Goal: Transaction & Acquisition: Purchase product/service

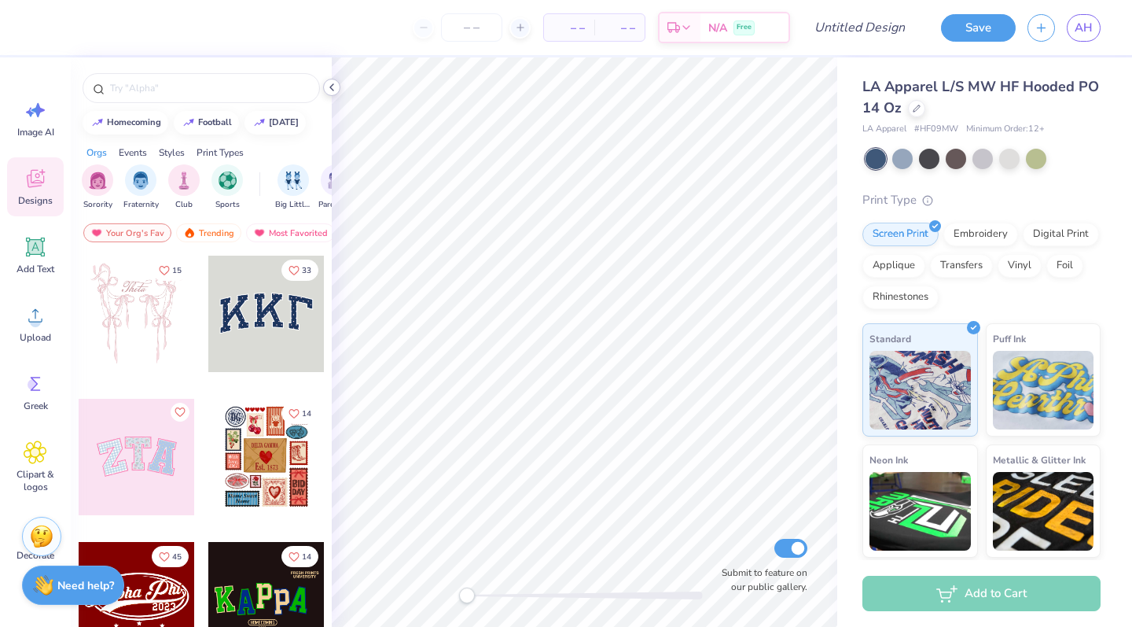
click at [335, 88] on icon at bounding box center [332, 87] width 13 height 13
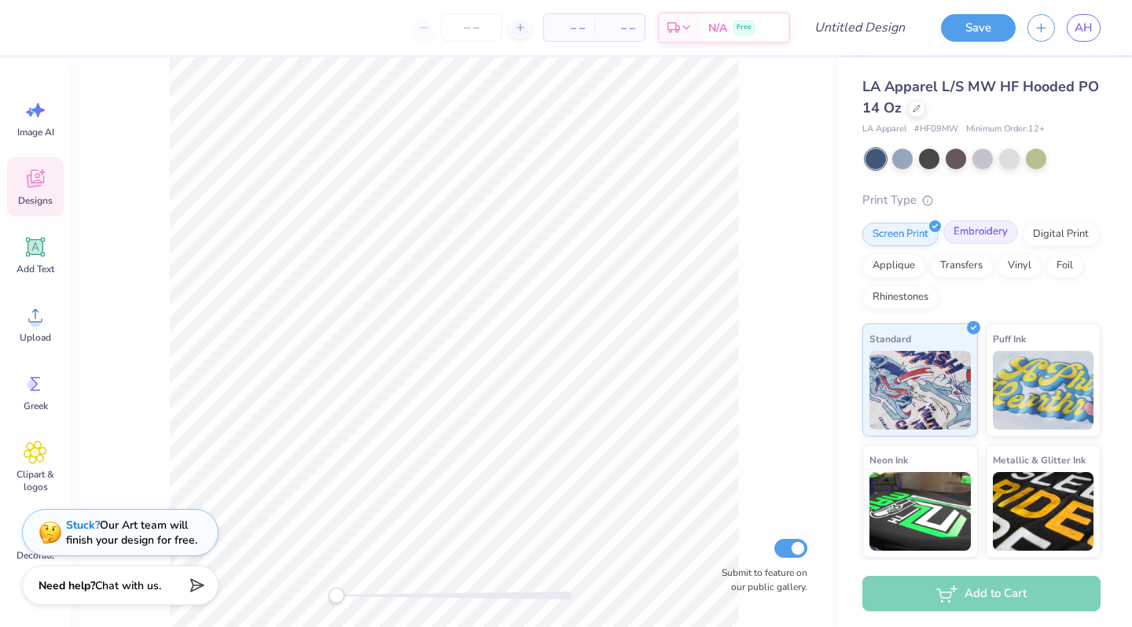
click at [980, 234] on div "Embroidery" at bounding box center [981, 232] width 75 height 24
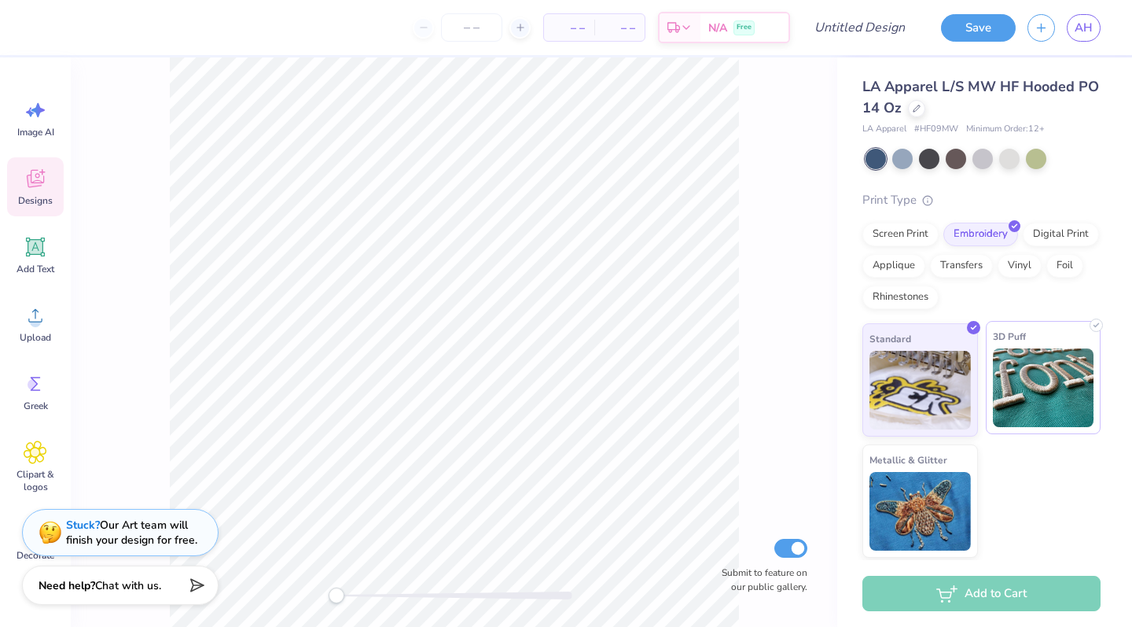
click at [1035, 359] on img at bounding box center [1043, 387] width 101 height 79
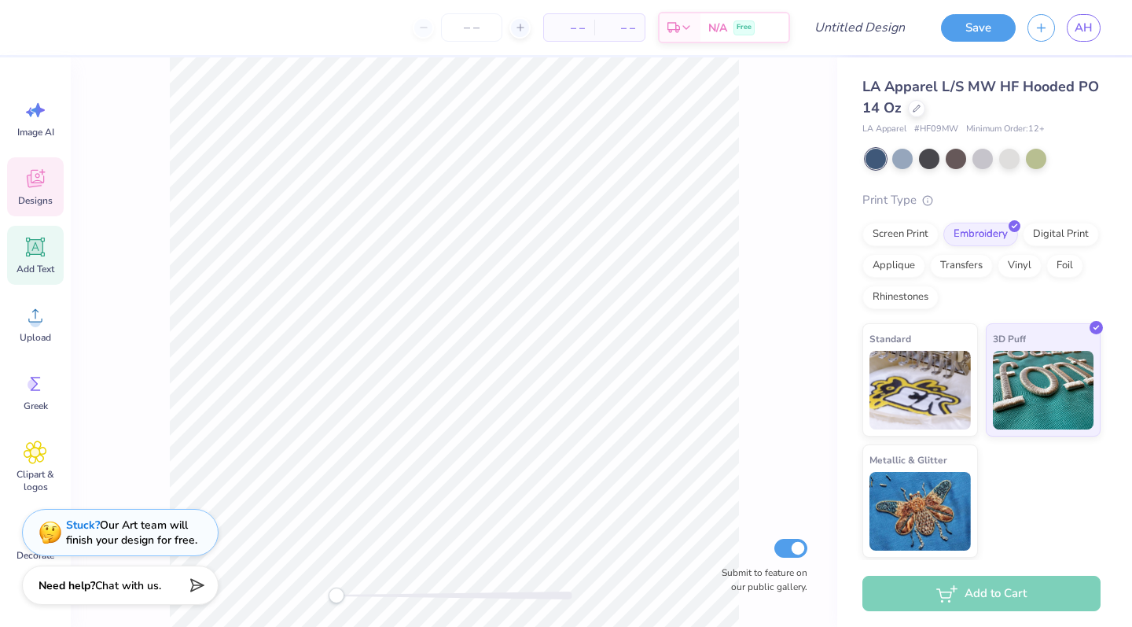
click at [39, 259] on div "Add Text" at bounding box center [35, 255] width 57 height 59
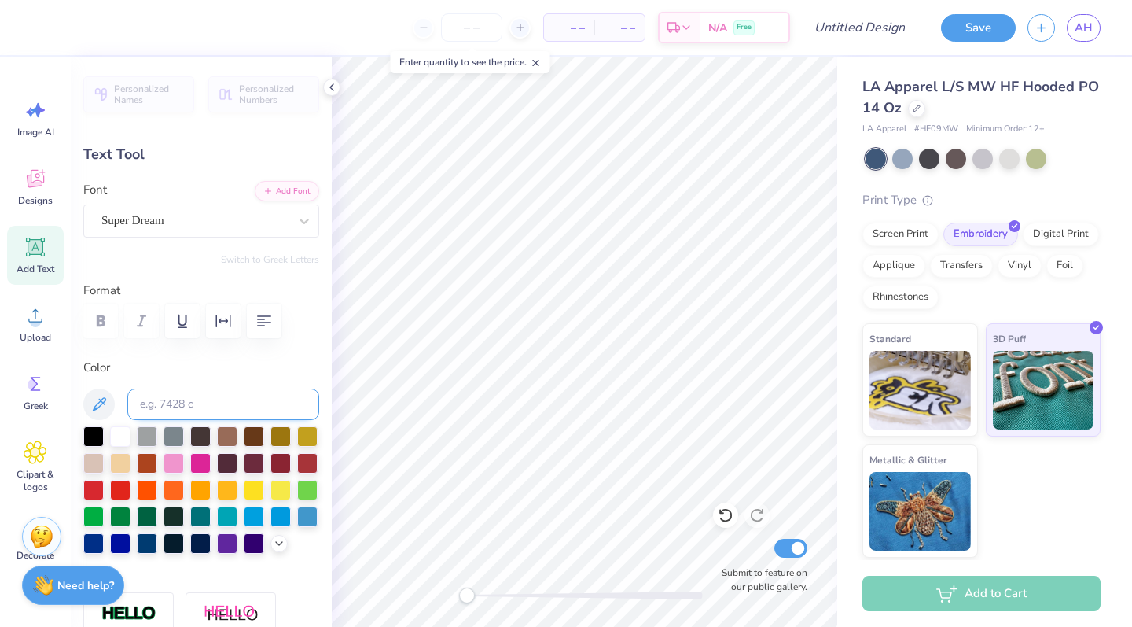
scroll to position [0, 4]
click at [257, 329] on button "button" at bounding box center [264, 320] width 35 height 35
type textarea "ZTA Gamma Gamma"
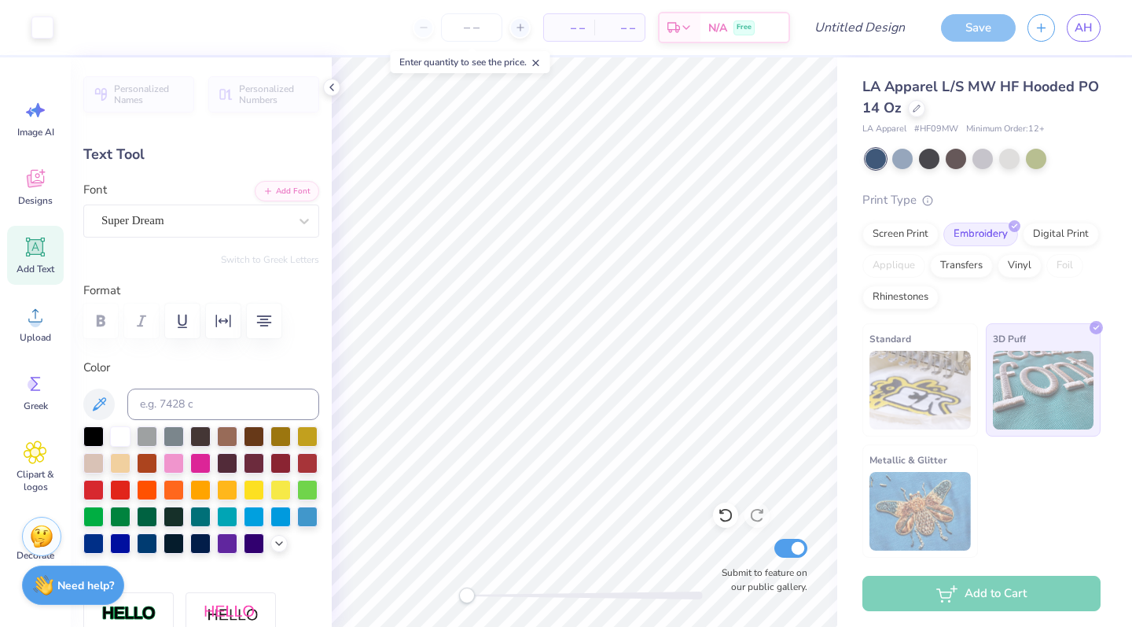
type input "14.17"
type input "3.93"
type input "5.02"
type textarea "Zeta Tau Alpha Gamma Gamma"
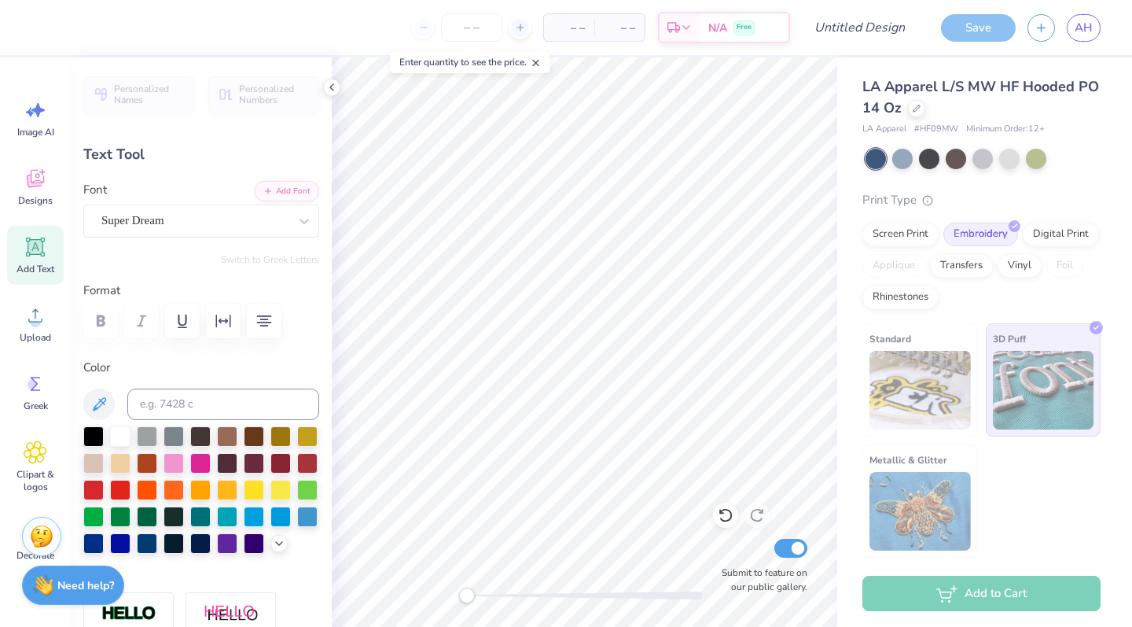
scroll to position [1, 2]
type textarea "Zeta Tau Alpha El Paso EST. 1938"
type input "13.82"
type input "6.43"
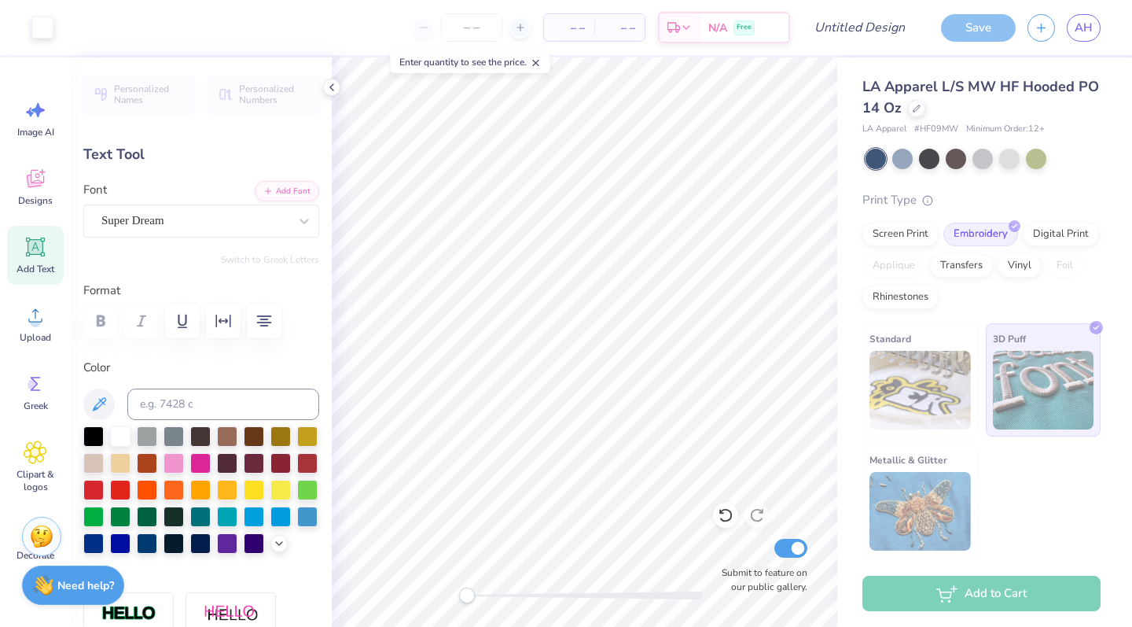
type input "3.77"
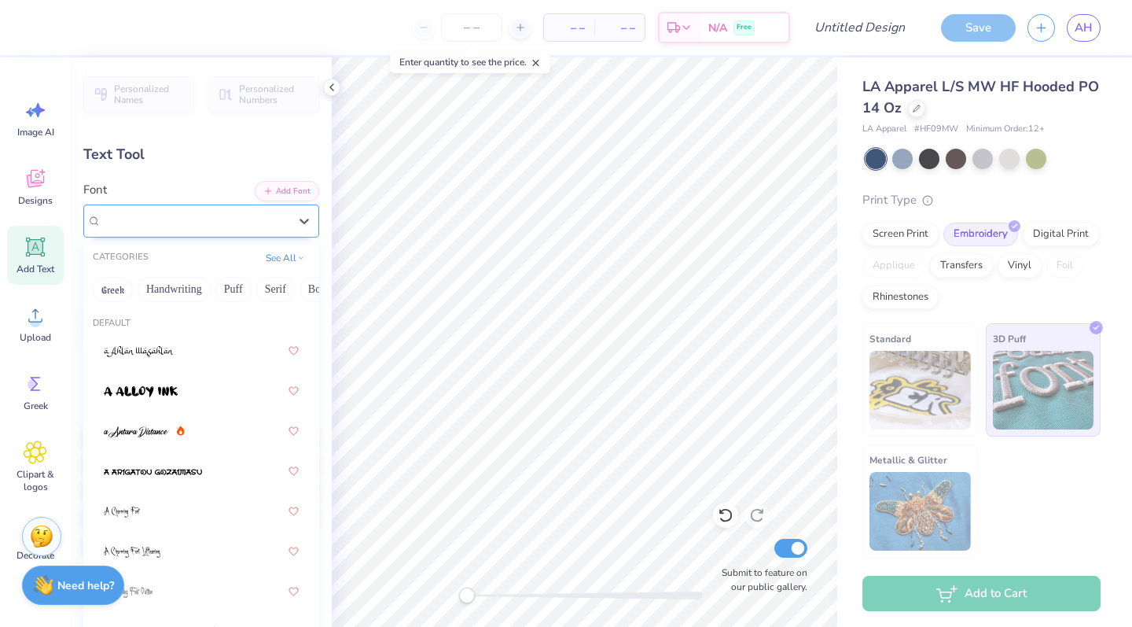
click at [153, 212] on span "Super Dream" at bounding box center [132, 221] width 63 height 18
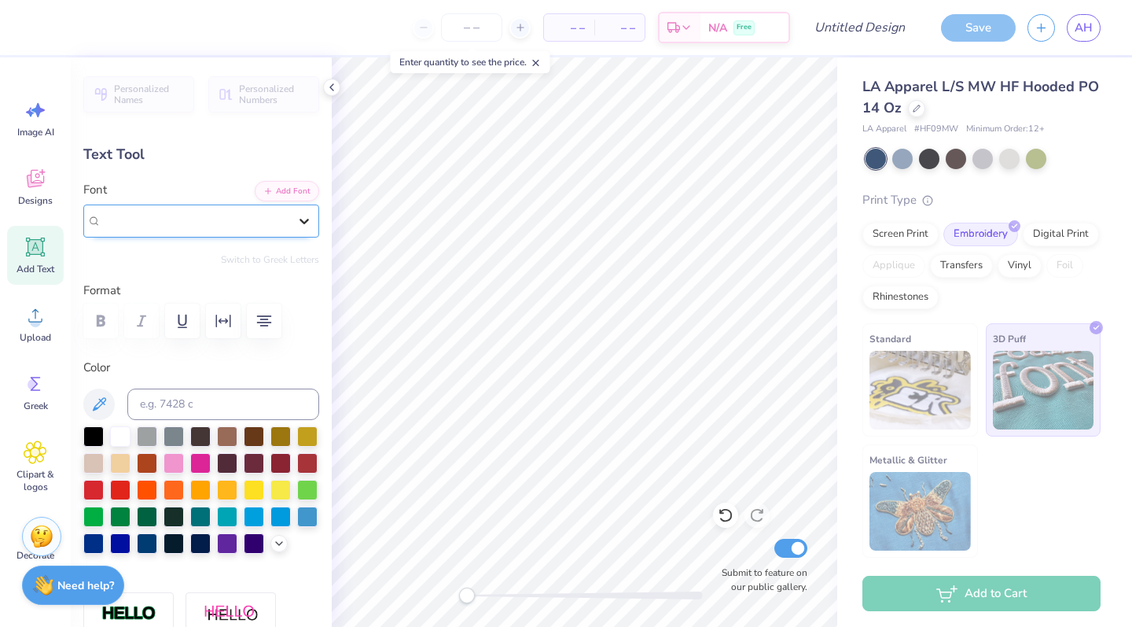
click at [298, 223] on icon at bounding box center [304, 221] width 16 height 16
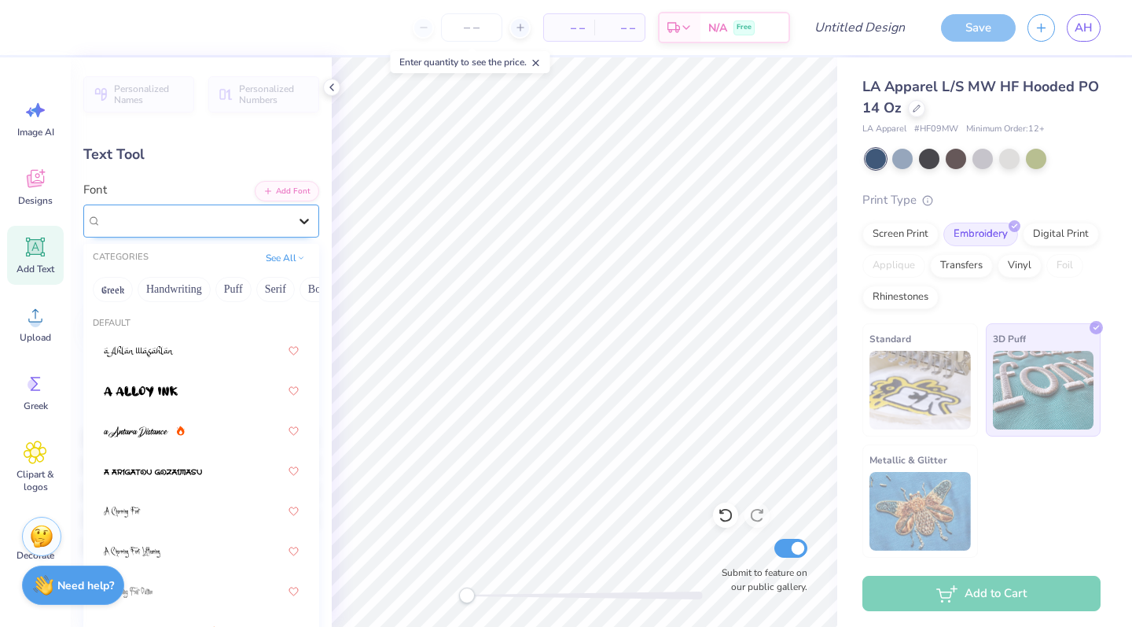
click at [298, 223] on icon at bounding box center [304, 221] width 16 height 16
click at [252, 222] on div "Super Dream" at bounding box center [194, 221] width 187 height 18
click at [213, 225] on div "Super Dream" at bounding box center [194, 221] width 187 height 18
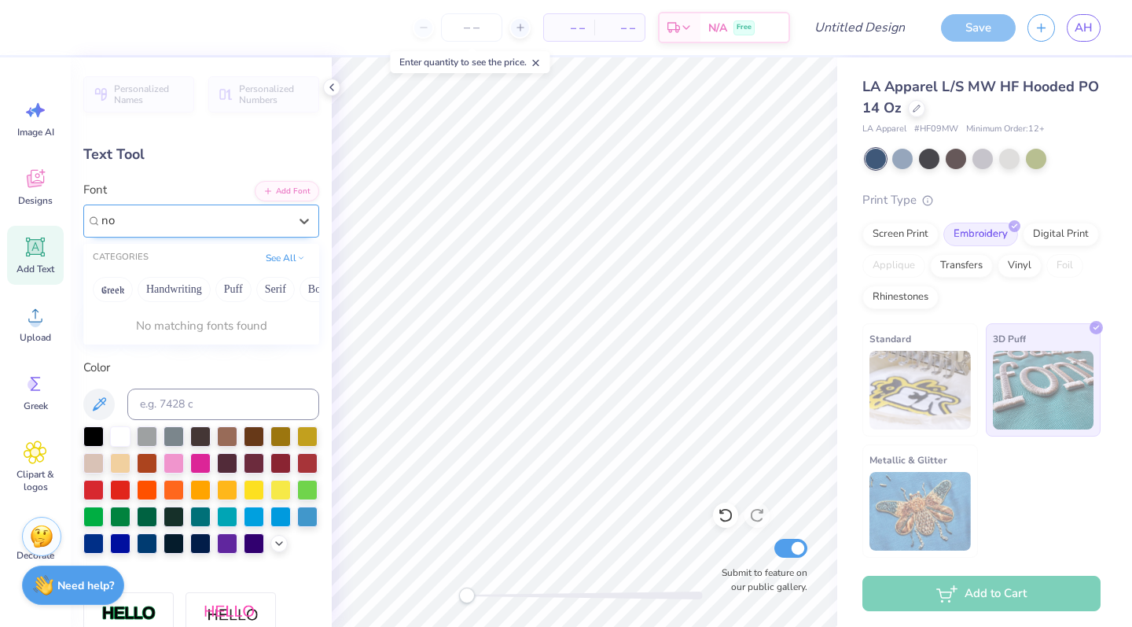
type input "n"
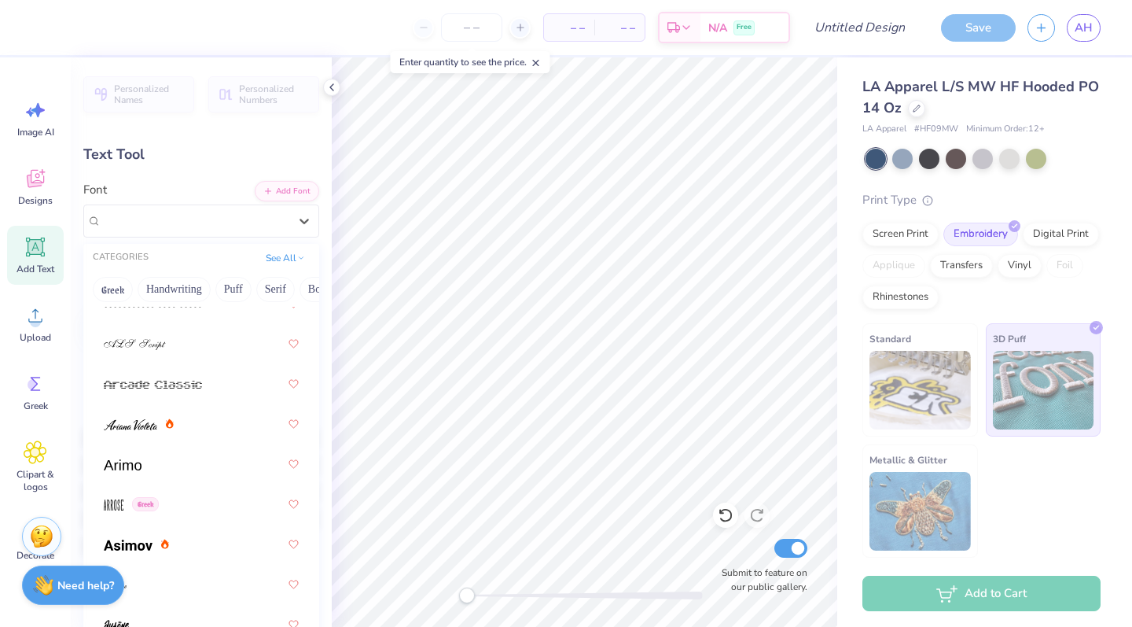
scroll to position [630, 0]
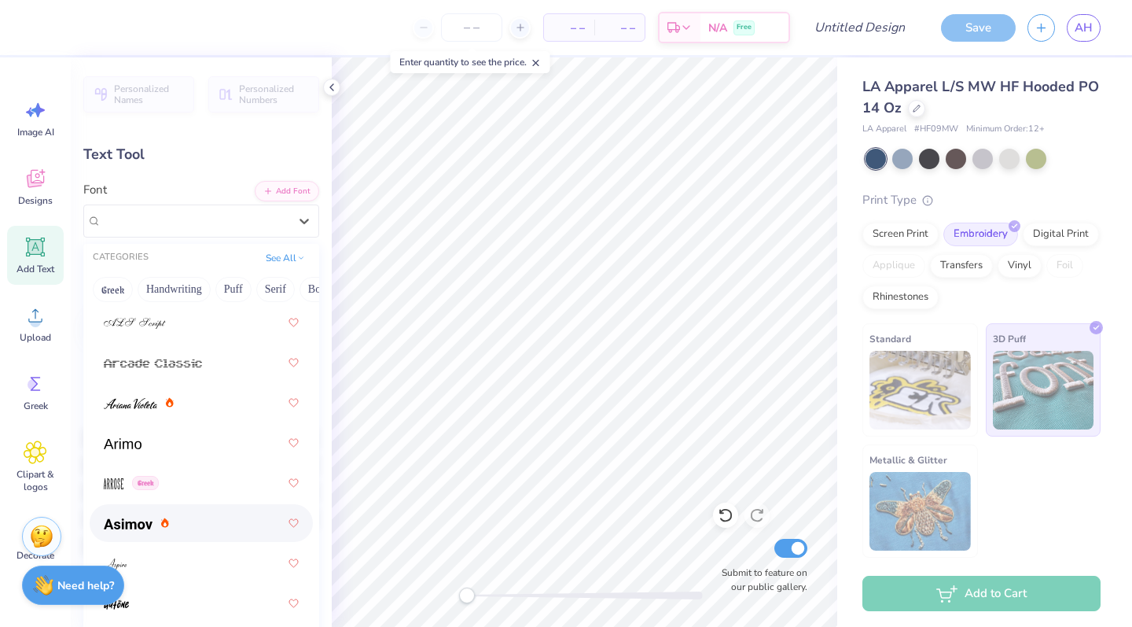
click at [117, 524] on img at bounding box center [128, 523] width 49 height 11
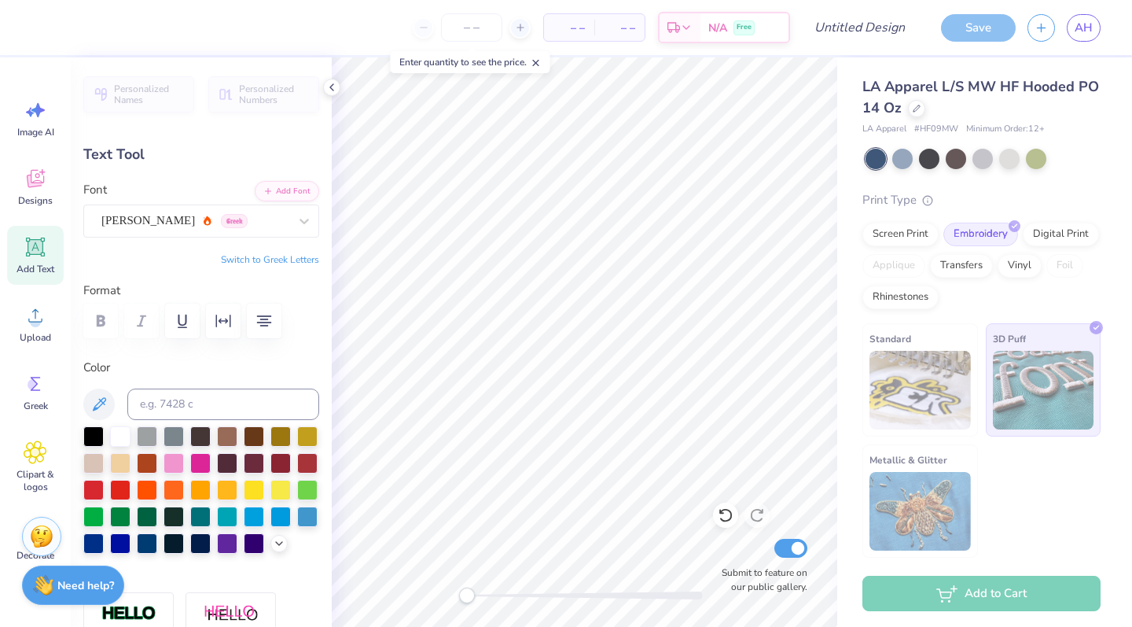
scroll to position [1, 1]
type textarea "Zeta Tau Alpha [GEOGRAPHIC_DATA] 1938"
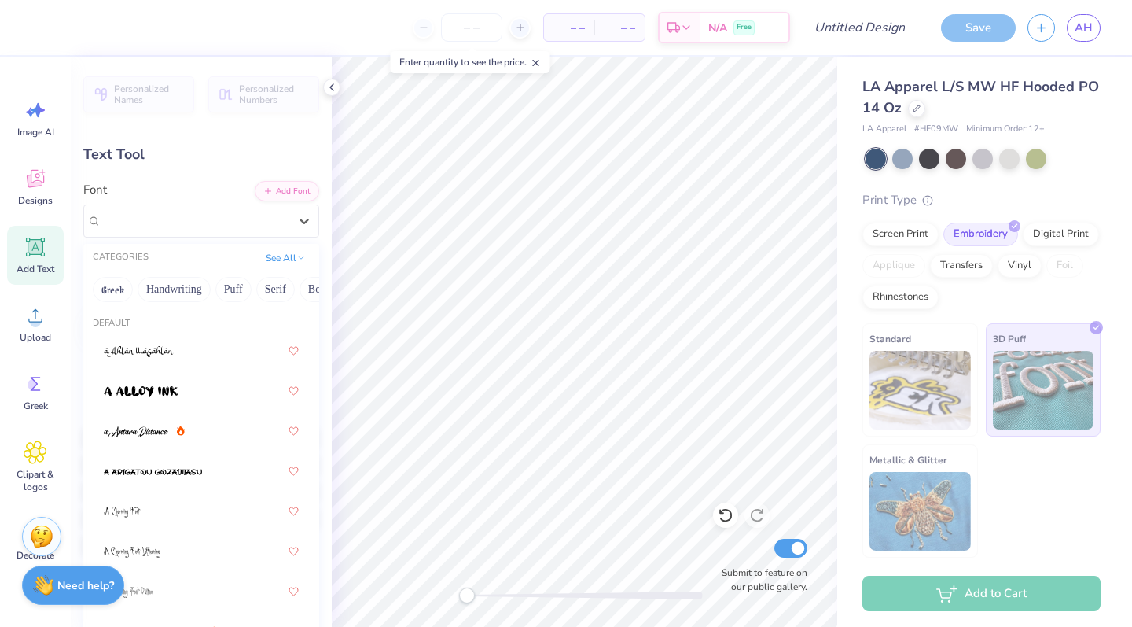
click at [225, 219] on div "[PERSON_NAME] Greek" at bounding box center [195, 220] width 190 height 24
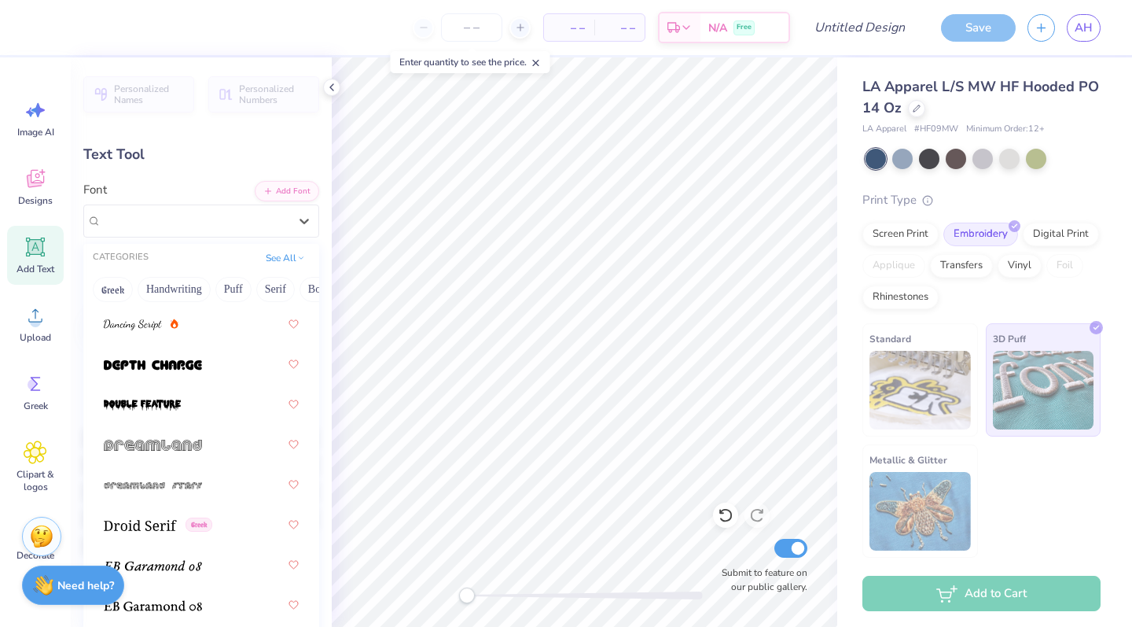
scroll to position [3798, 0]
